Goal: Complete application form

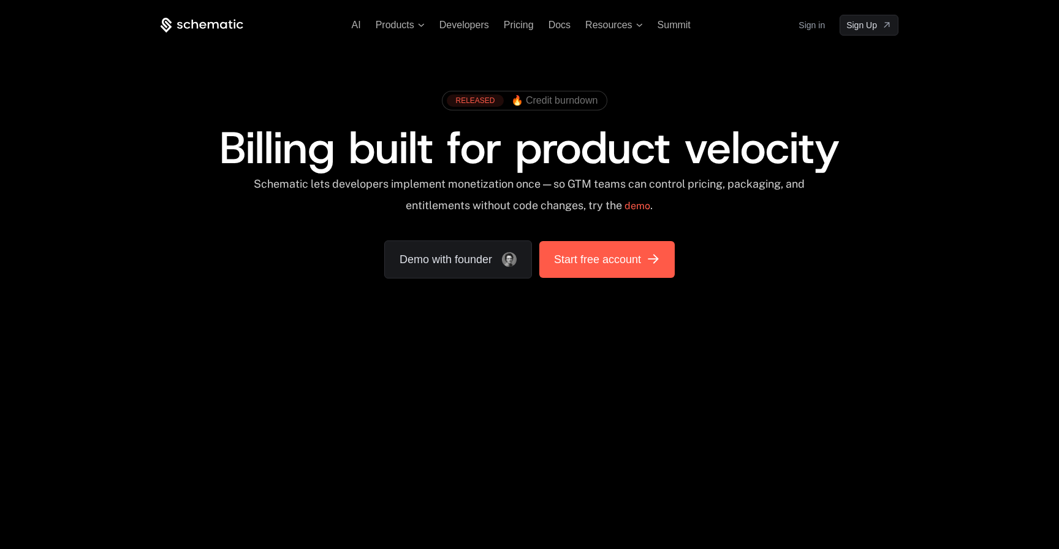
click at [605, 252] on span "Start free account" at bounding box center [597, 259] width 87 height 17
click at [382, 27] on span "Products" at bounding box center [395, 25] width 39 height 11
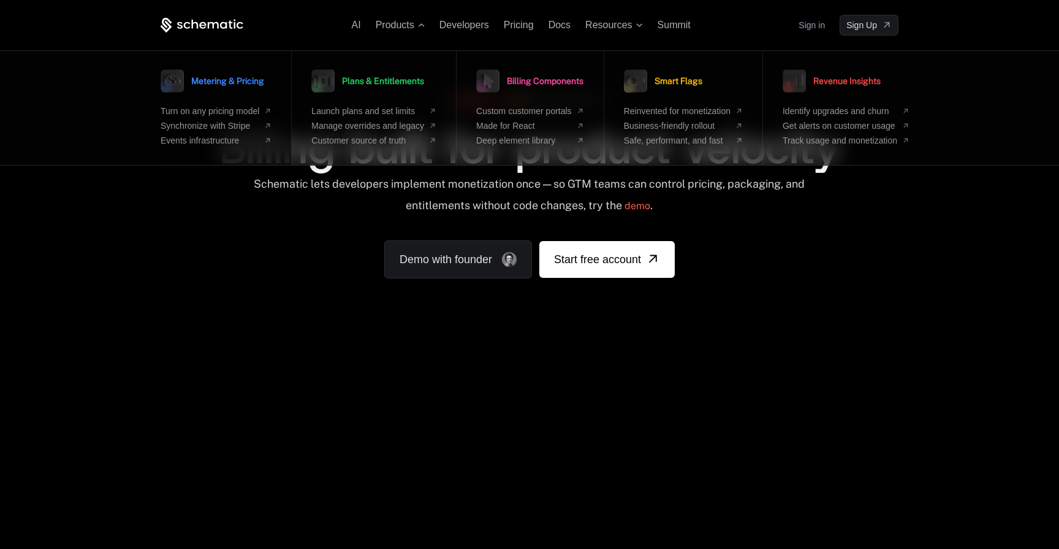
click at [221, 82] on span "Metering & Pricing" at bounding box center [227, 81] width 73 height 9
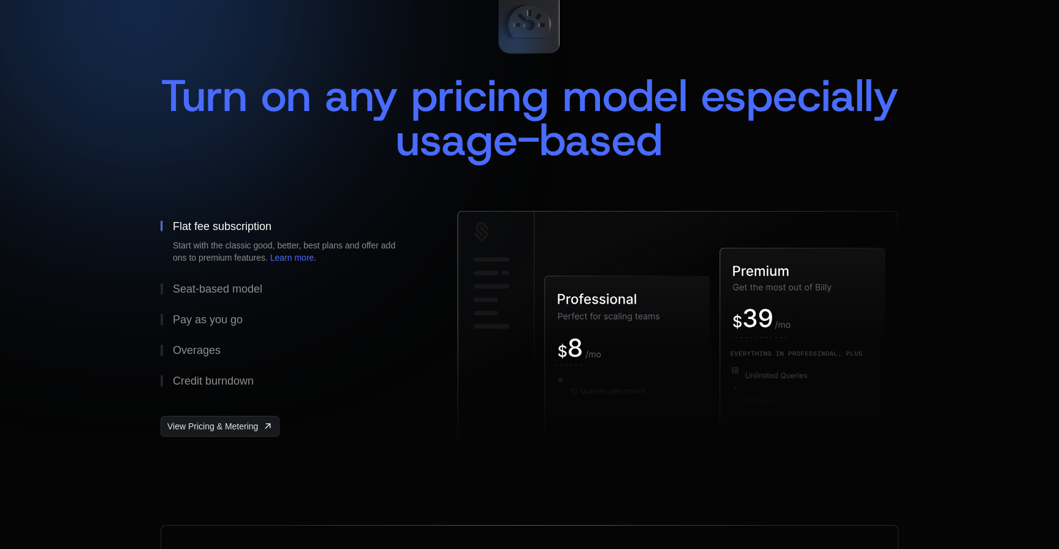
scroll to position [232, 0]
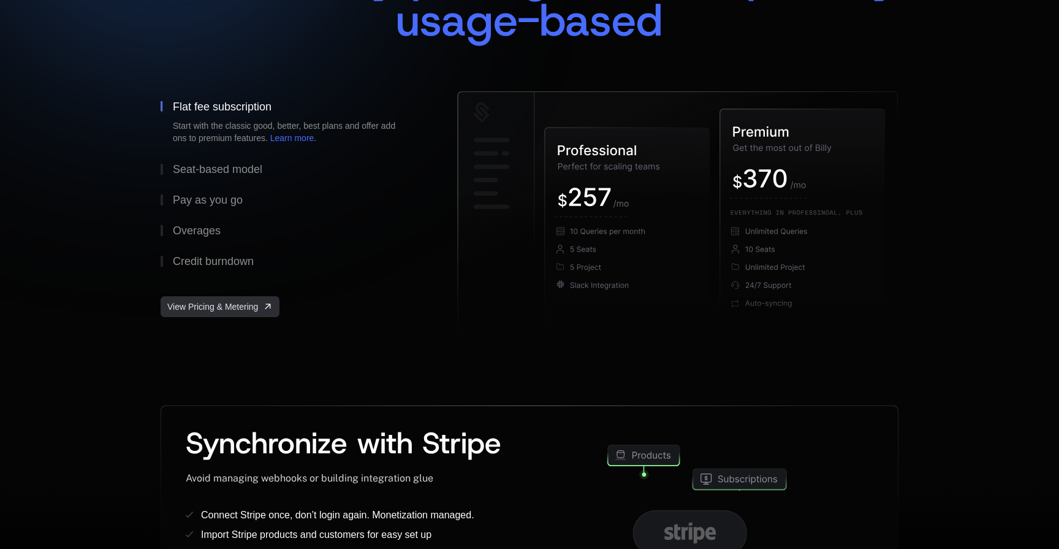
click at [223, 309] on span "View Pricing & Metering" at bounding box center [212, 306] width 91 height 12
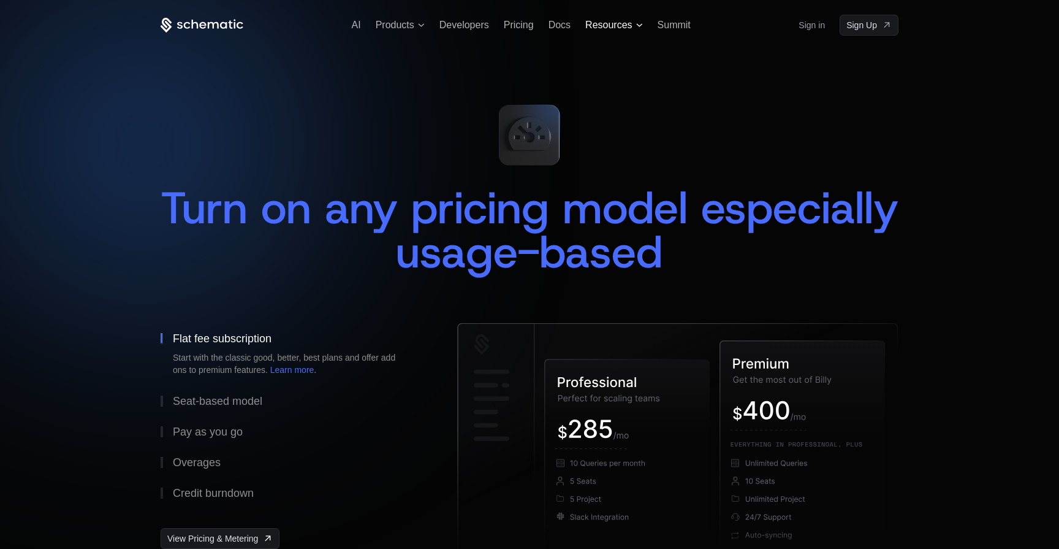
click at [617, 21] on span "Resources" at bounding box center [608, 25] width 47 height 11
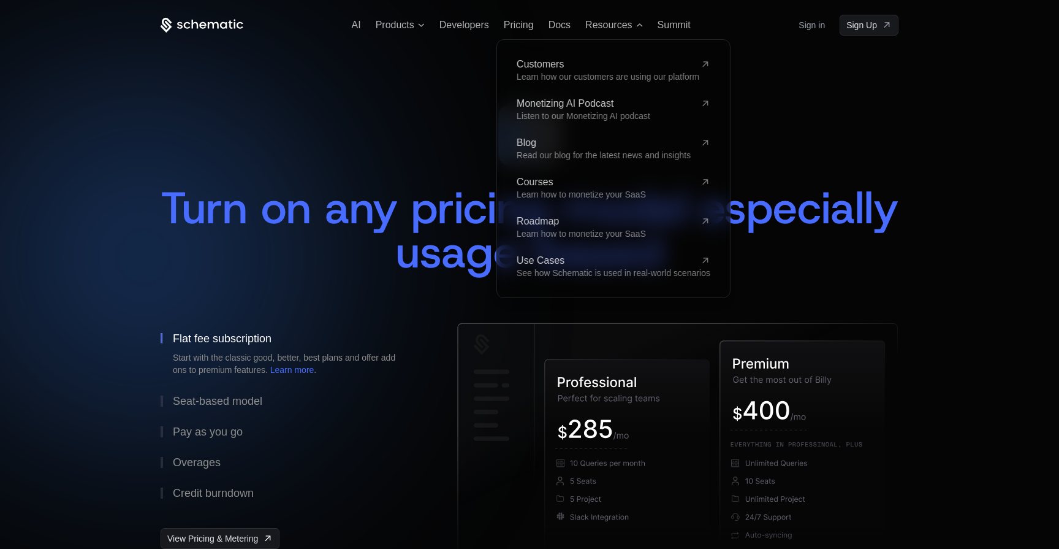
click at [269, 170] on div "Turn on any pricing model especially usage-based" at bounding box center [530, 196] width 738 height 204
click at [181, 28] on icon at bounding box center [202, 25] width 83 height 15
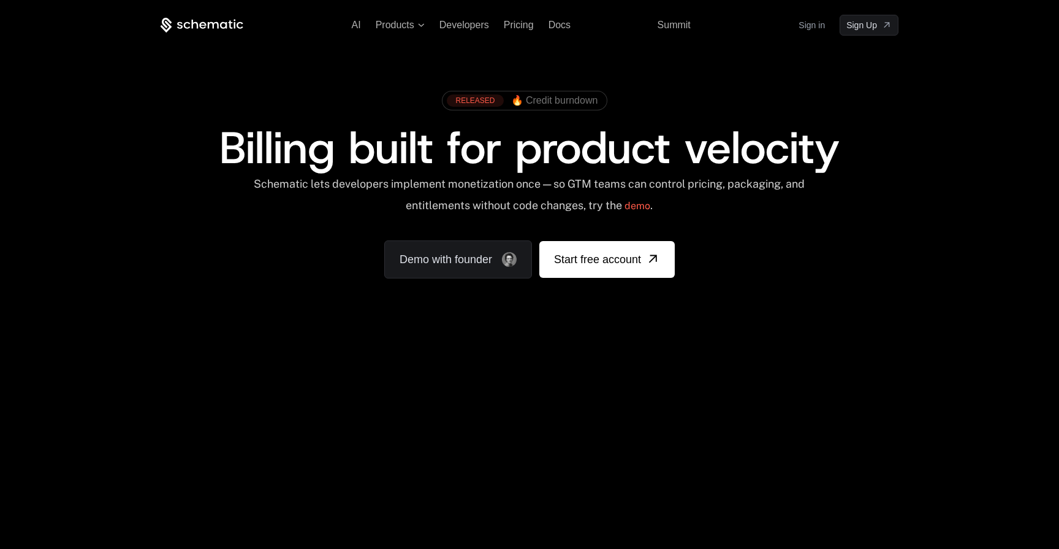
scroll to position [41, 0]
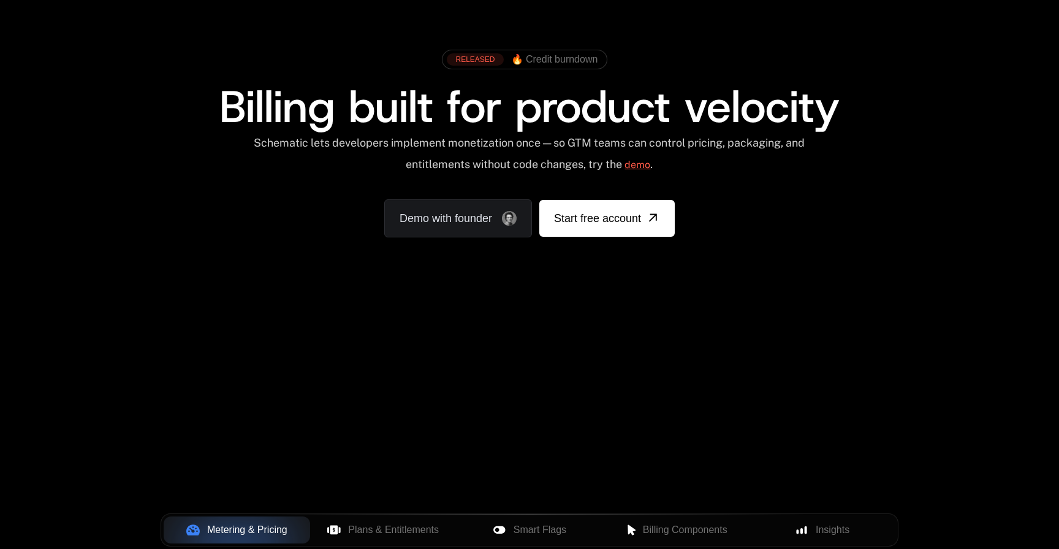
click at [650, 163] on link "demo" at bounding box center [638, 164] width 26 height 29
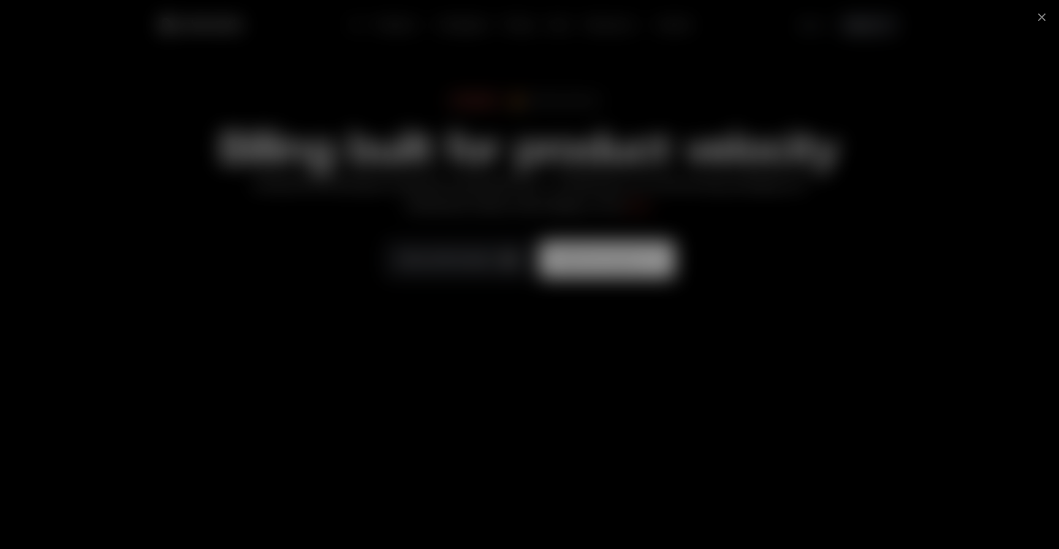
click at [118, 280] on div at bounding box center [529, 274] width 1059 height 549
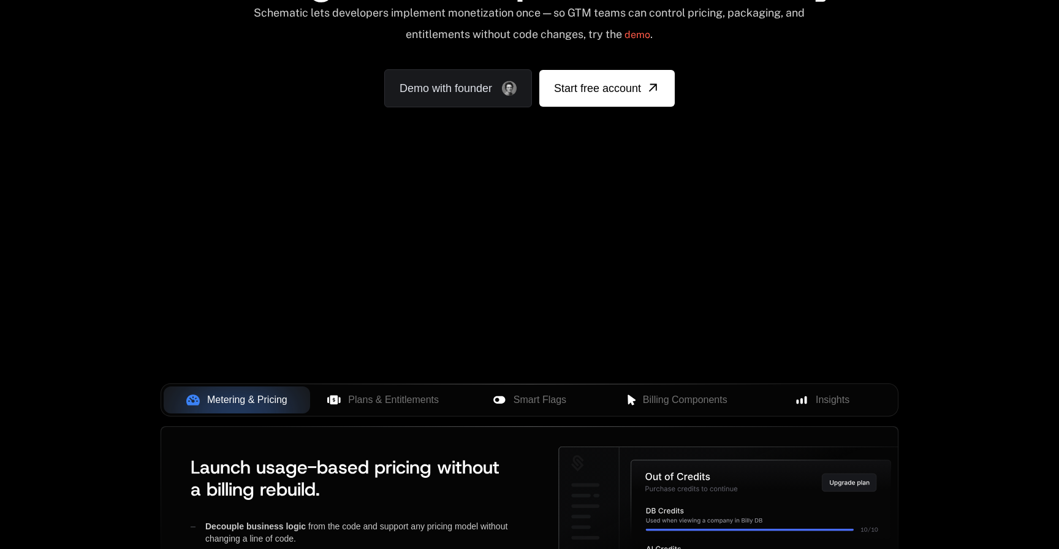
scroll to position [383, 0]
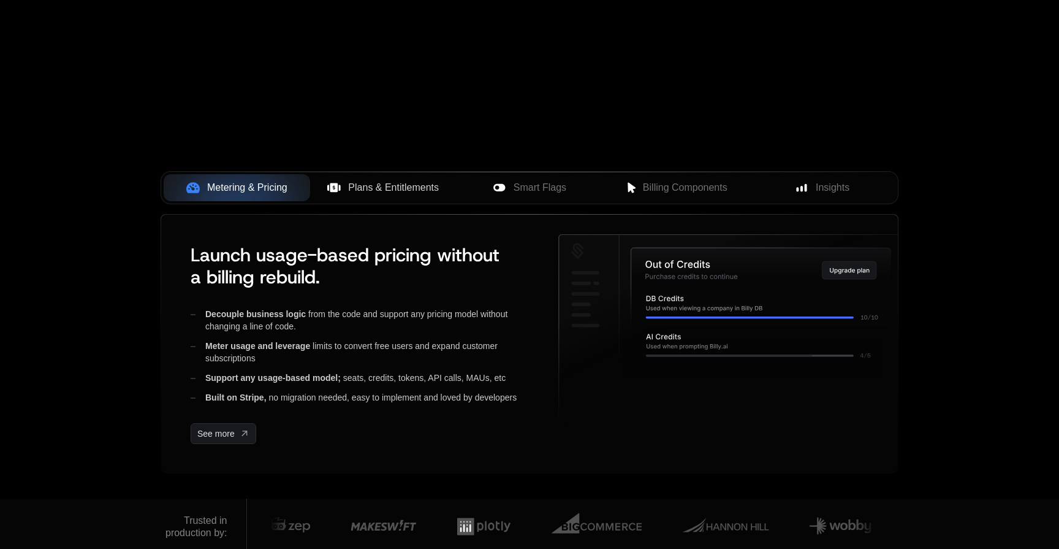
click at [408, 191] on span "Plans & Entitlements" at bounding box center [393, 187] width 91 height 15
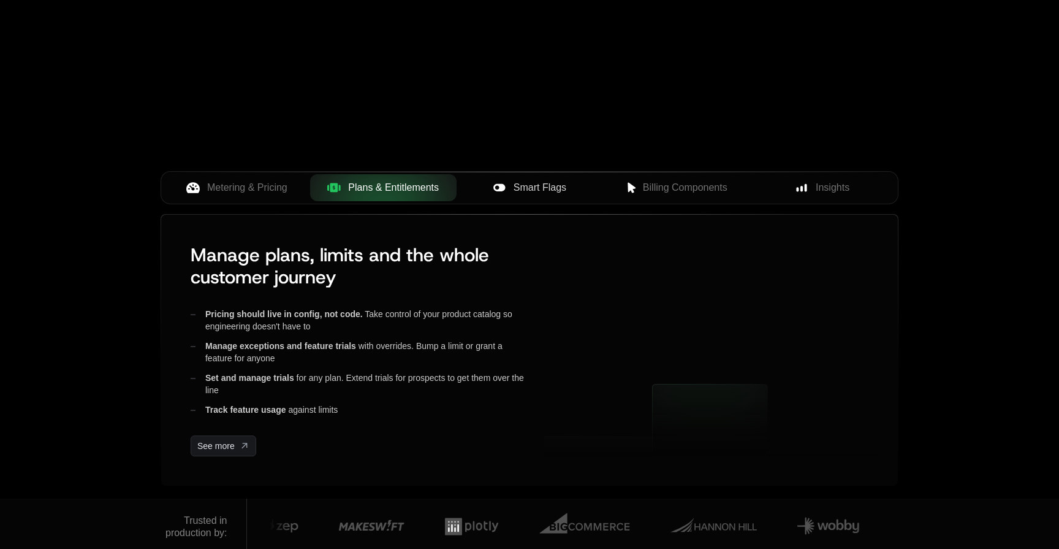
click at [587, 191] on div "Smart Flags" at bounding box center [530, 187] width 127 height 15
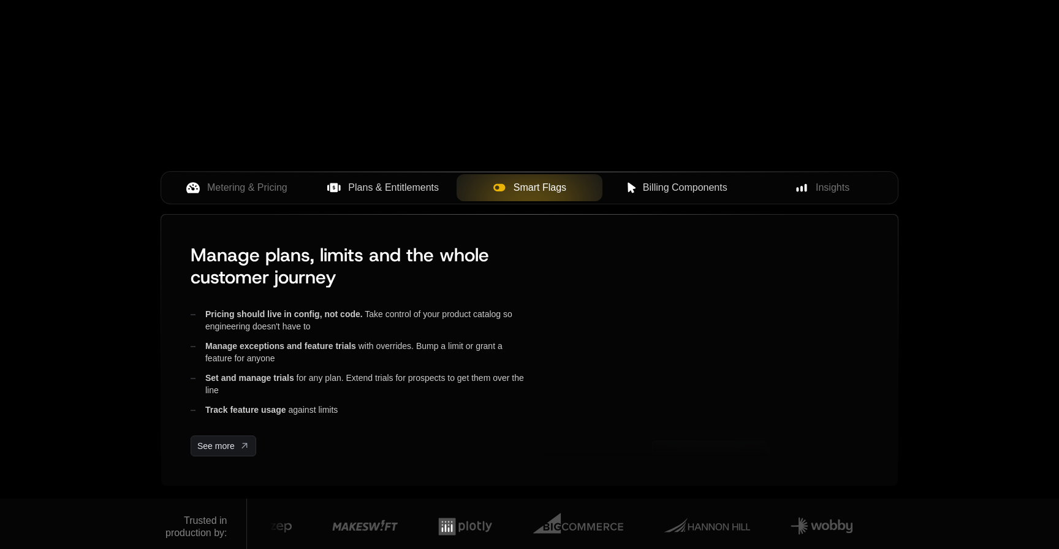
click at [645, 191] on span "Billing Components" at bounding box center [685, 187] width 85 height 15
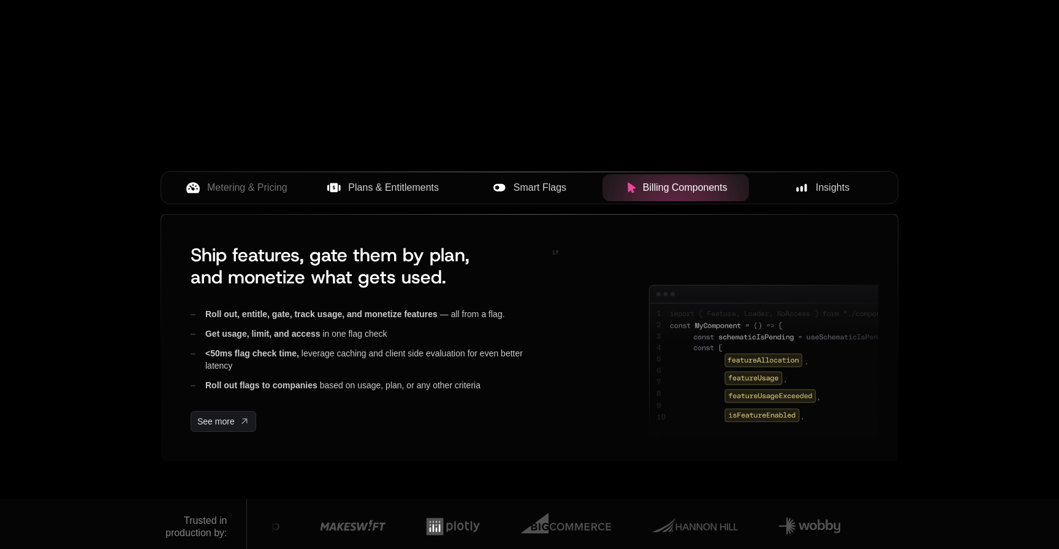
click at [803, 185] on icon at bounding box center [801, 187] width 11 height 11
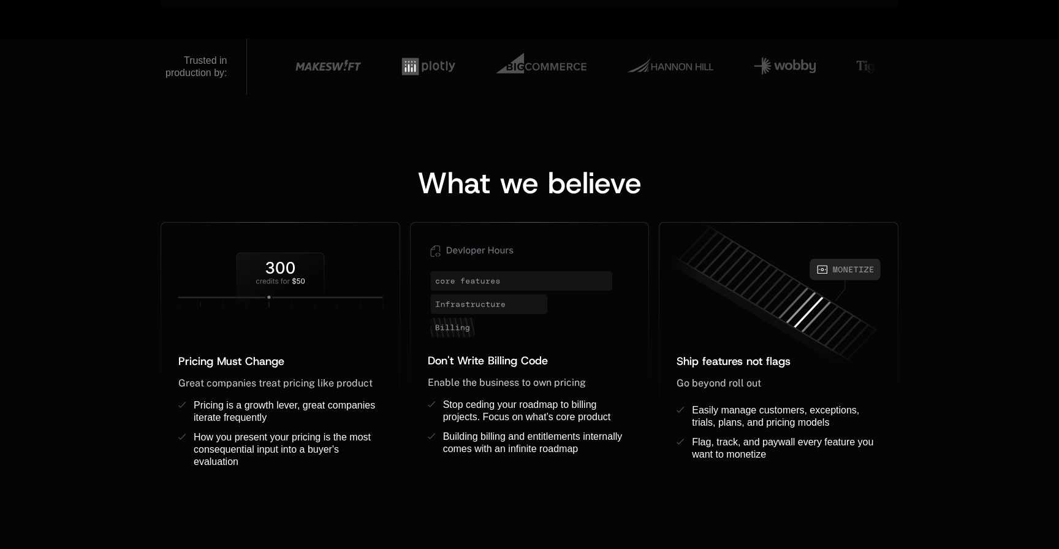
scroll to position [0, 0]
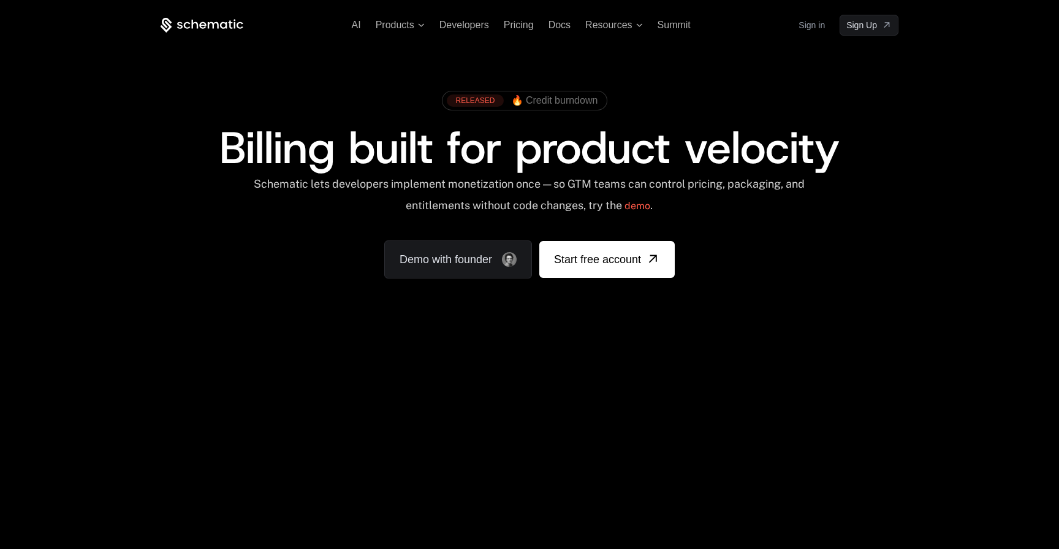
click at [200, 25] on icon at bounding box center [202, 24] width 7 height 7
click at [359, 21] on span "AI" at bounding box center [356, 25] width 9 height 10
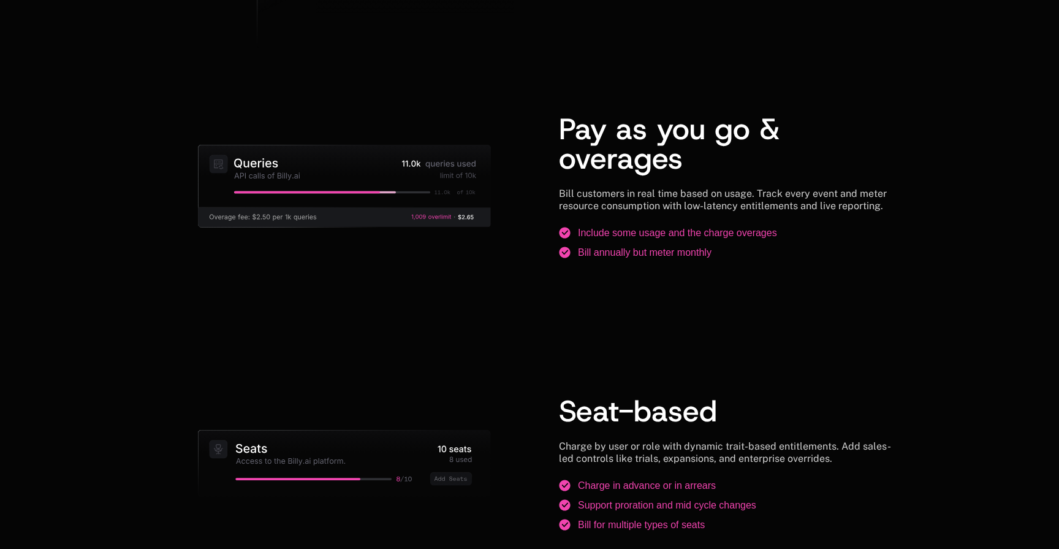
scroll to position [1615, 0]
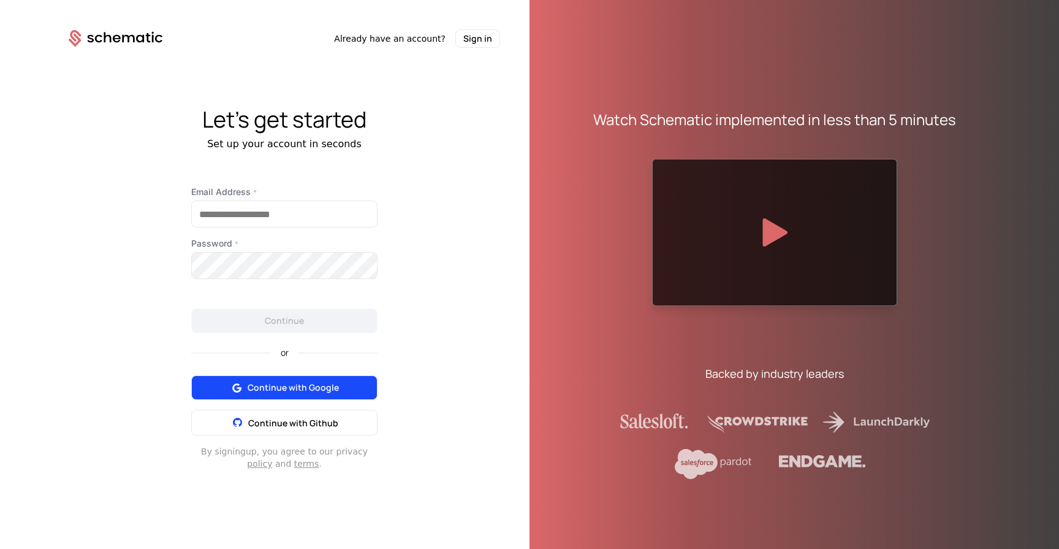
click at [266, 381] on span "Continue with Google" at bounding box center [293, 387] width 91 height 12
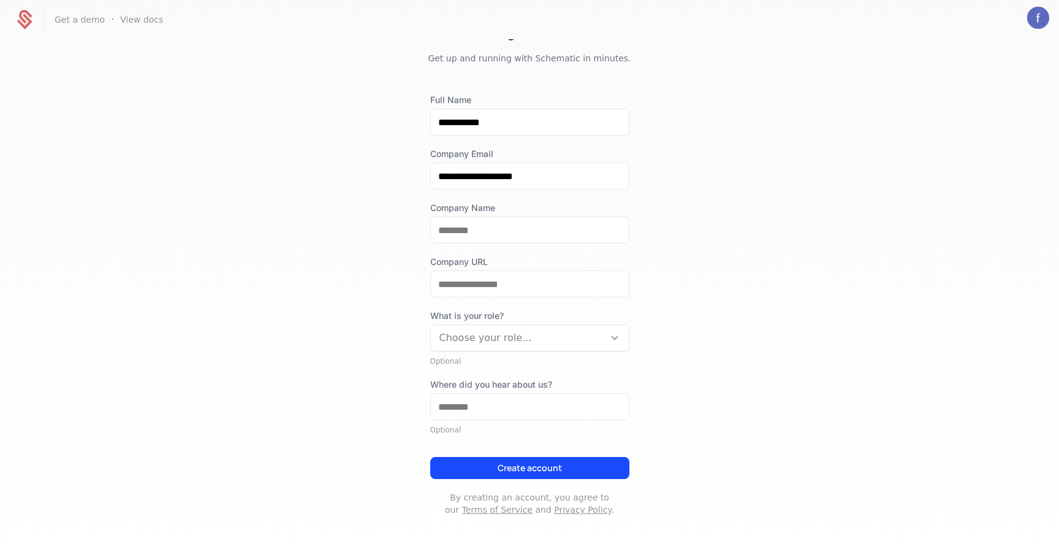
scroll to position [34, 0]
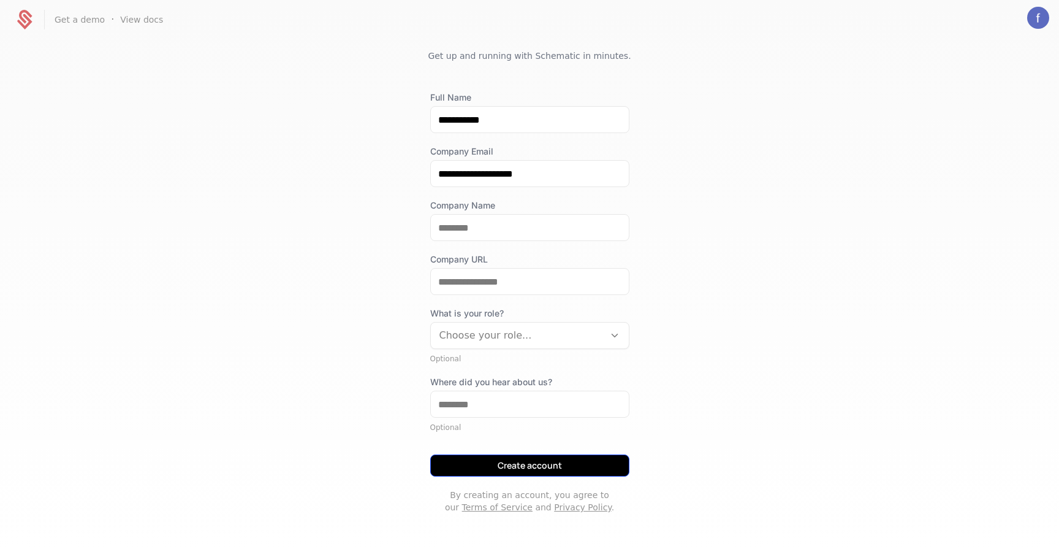
click at [524, 468] on button "Create account" at bounding box center [529, 465] width 199 height 22
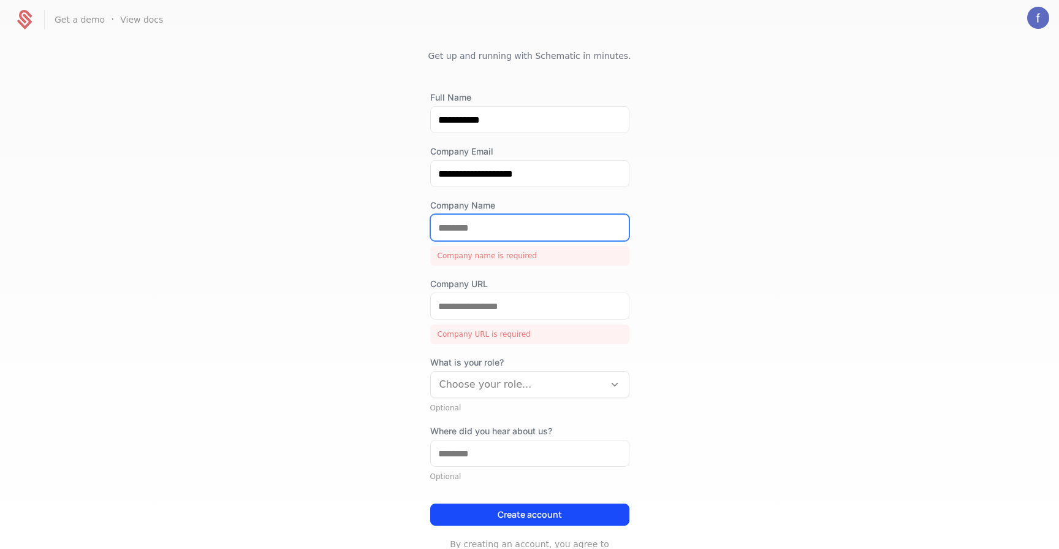
click at [566, 232] on input "Company Name" at bounding box center [530, 228] width 198 height 26
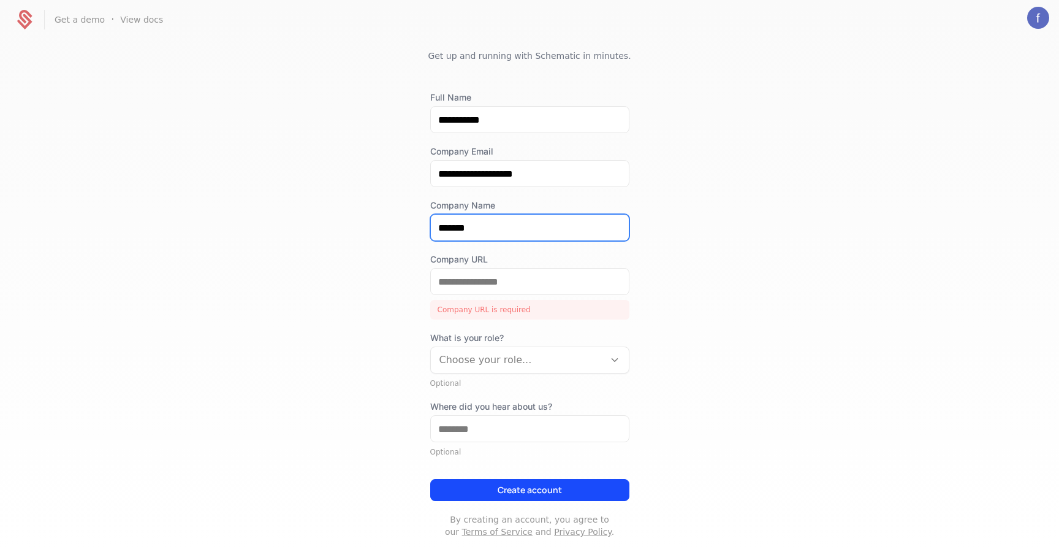
type input "*******"
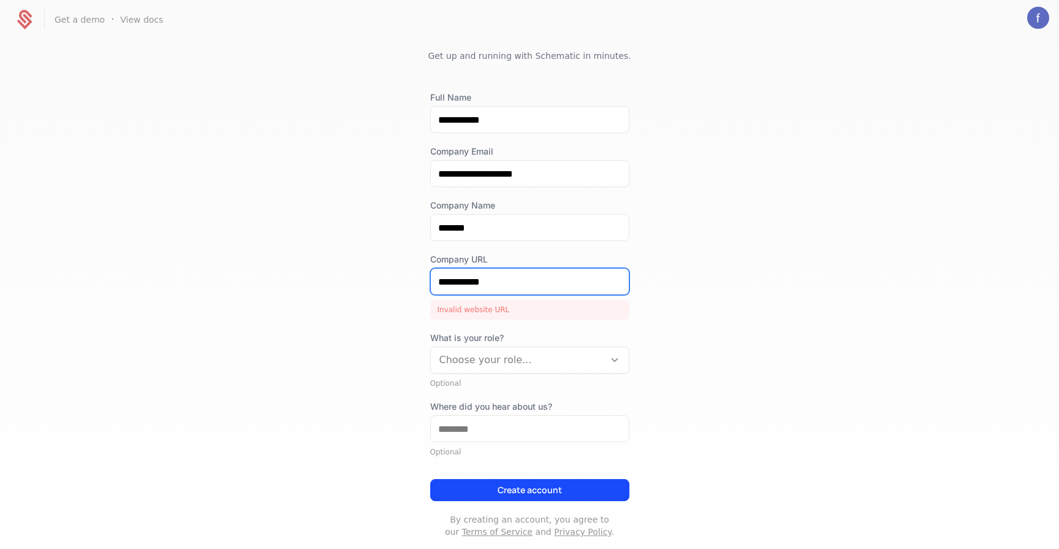
type input "**********"
click at [724, 310] on div "**********" at bounding box center [529, 293] width 1059 height 508
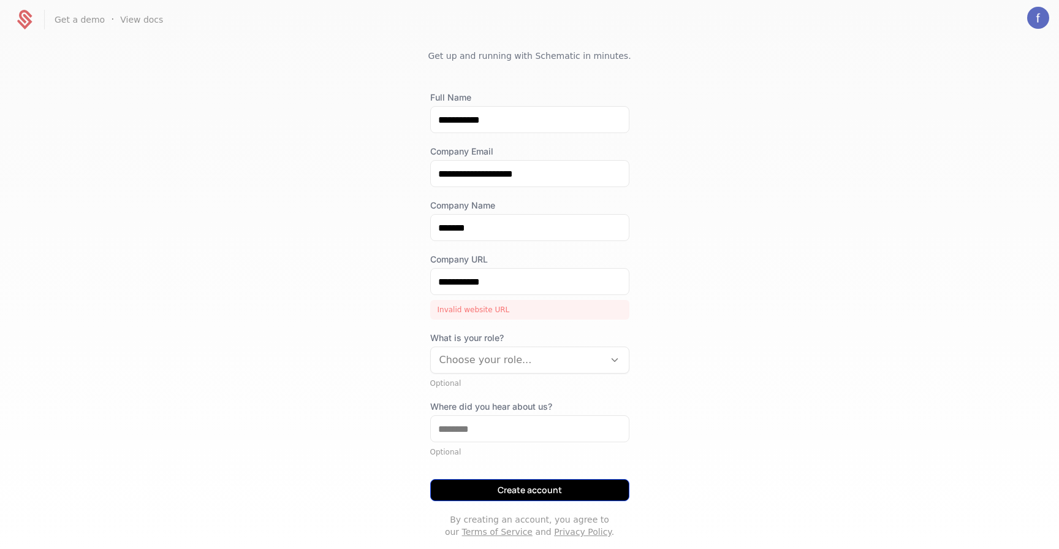
click at [503, 487] on button "Create account" at bounding box center [529, 490] width 199 height 22
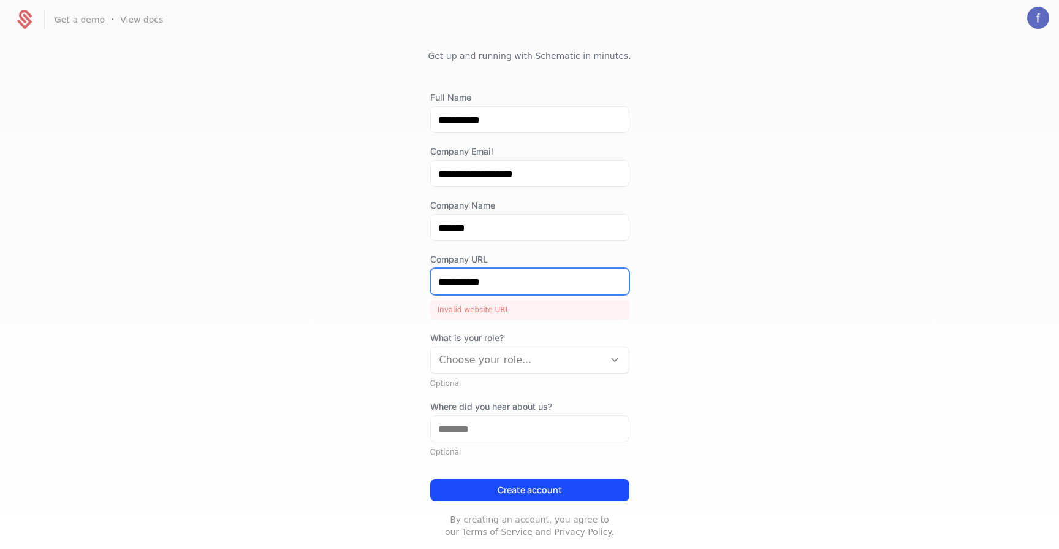
click at [479, 291] on input "**********" at bounding box center [530, 282] width 198 height 26
click at [480, 286] on input "**********" at bounding box center [530, 282] width 198 height 26
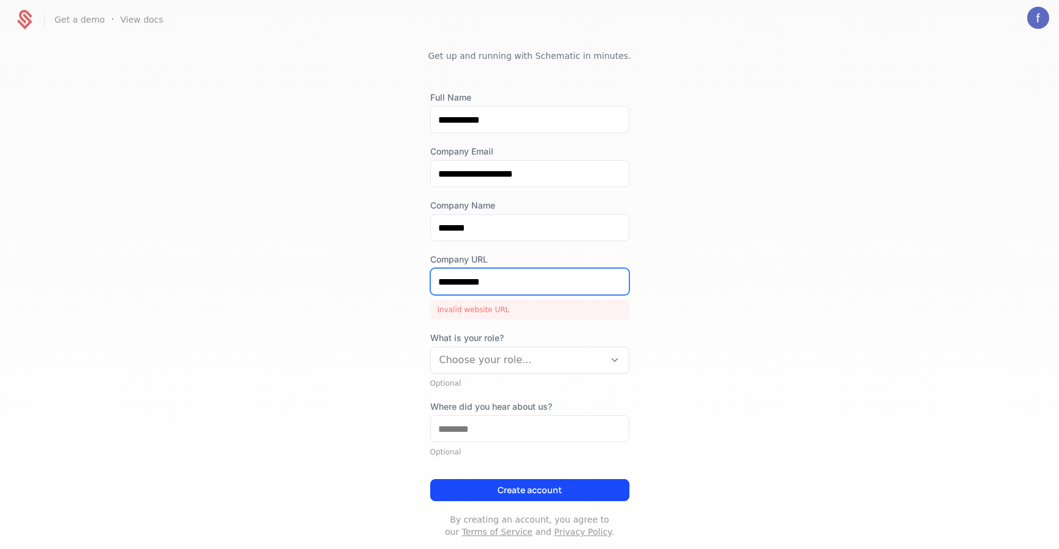
click at [480, 286] on input "**********" at bounding box center [530, 282] width 198 height 26
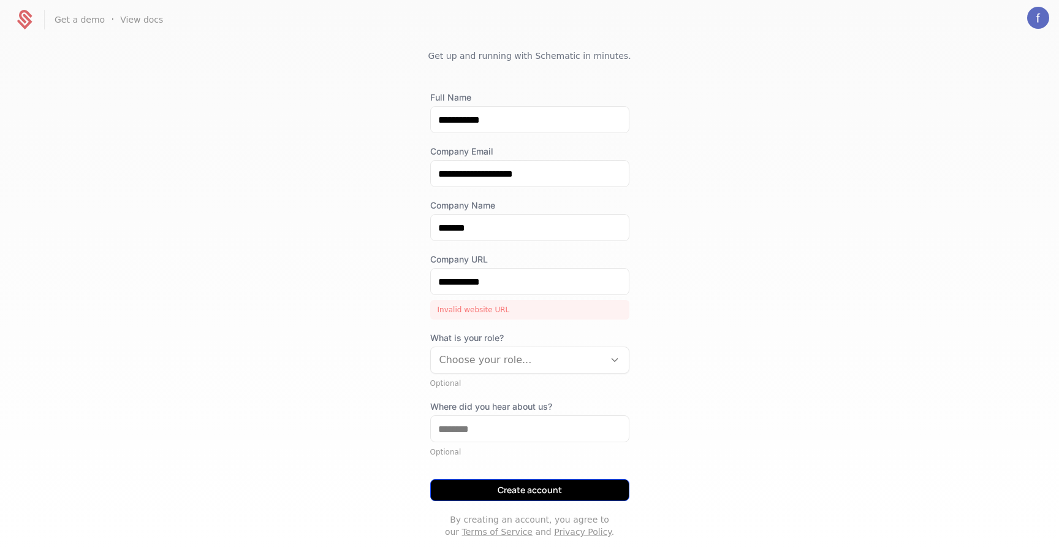
click at [462, 490] on button "Create account" at bounding box center [529, 490] width 199 height 22
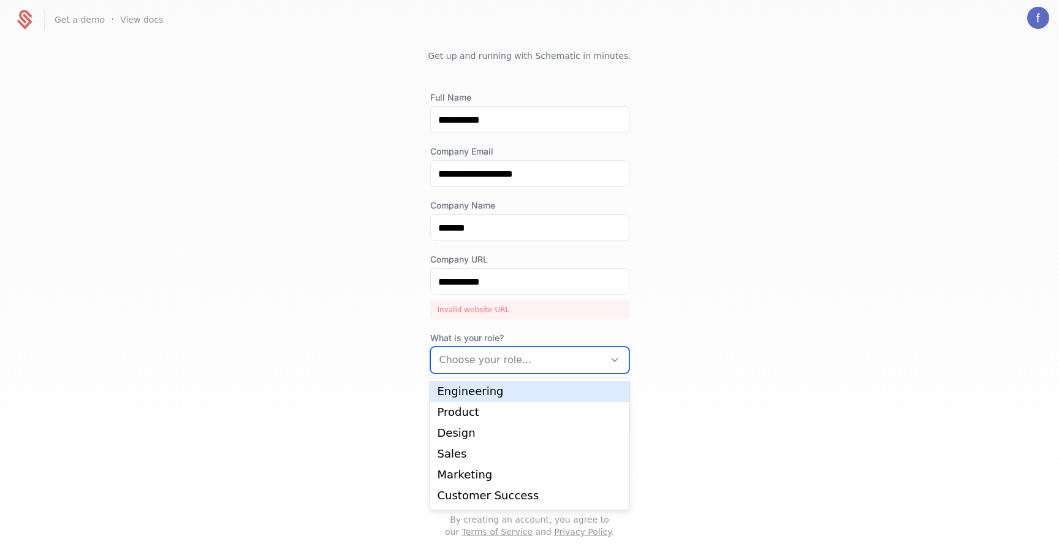
click at [554, 362] on div at bounding box center [518, 359] width 156 height 17
click at [554, 363] on div at bounding box center [518, 359] width 156 height 17
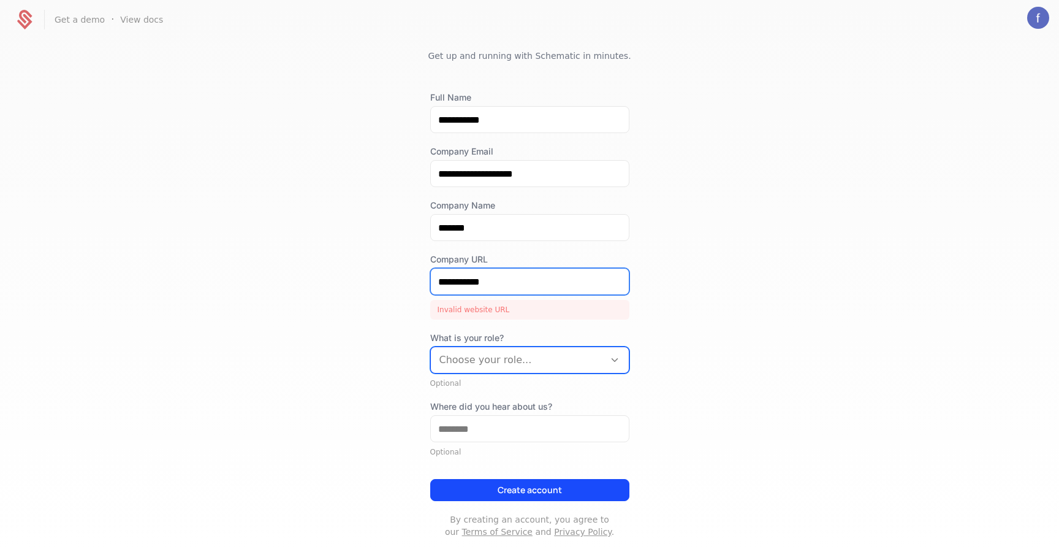
click at [494, 287] on input "**********" at bounding box center [530, 282] width 198 height 26
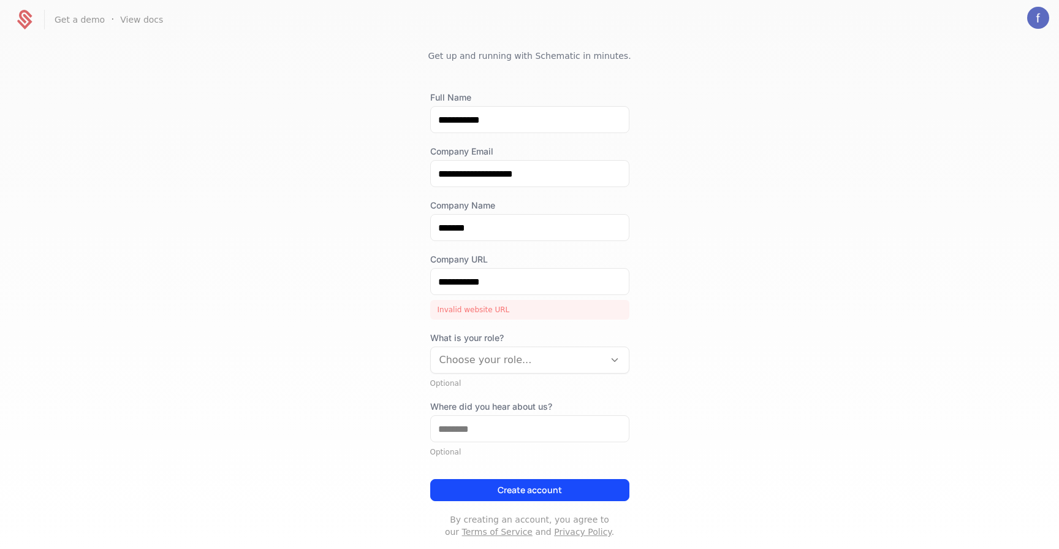
click at [28, 23] on icon at bounding box center [24, 19] width 29 height 29
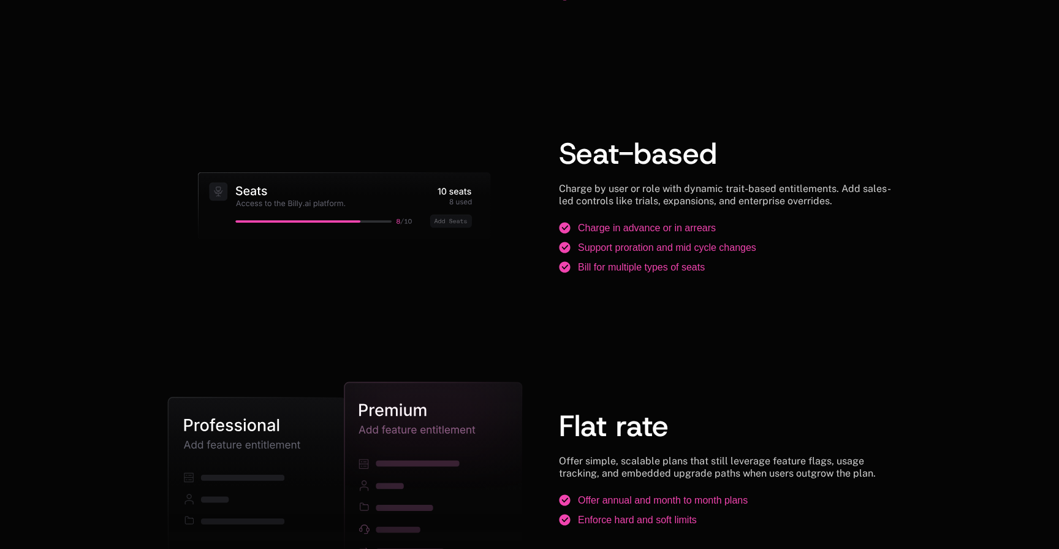
scroll to position [1615, 0]
